Goal: Task Accomplishment & Management: Manage account settings

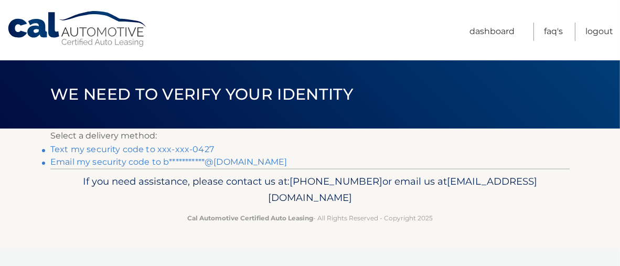
click at [204, 146] on link "Text my security code to xxx-xxx-0427" at bounding box center [132, 149] width 164 height 10
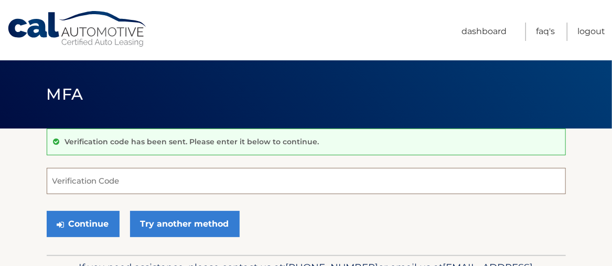
click at [148, 181] on input "Verification Code" at bounding box center [306, 181] width 519 height 26
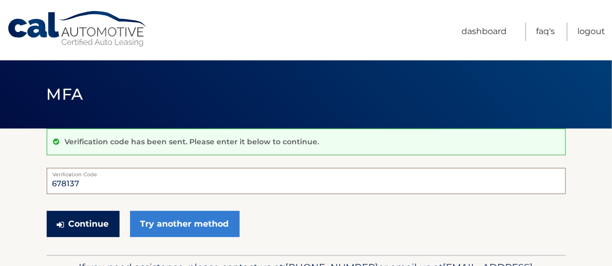
type input "678137"
click at [95, 227] on button "Continue" at bounding box center [83, 224] width 73 height 26
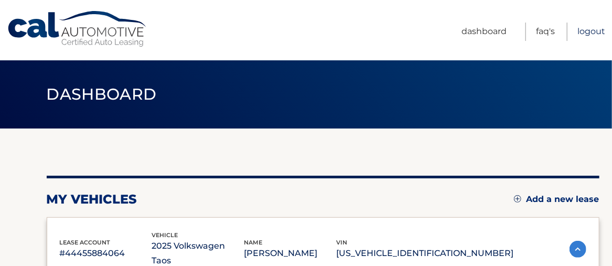
click at [602, 34] on link "Logout" at bounding box center [591, 32] width 28 height 18
